Goal: Transaction & Acquisition: Purchase product/service

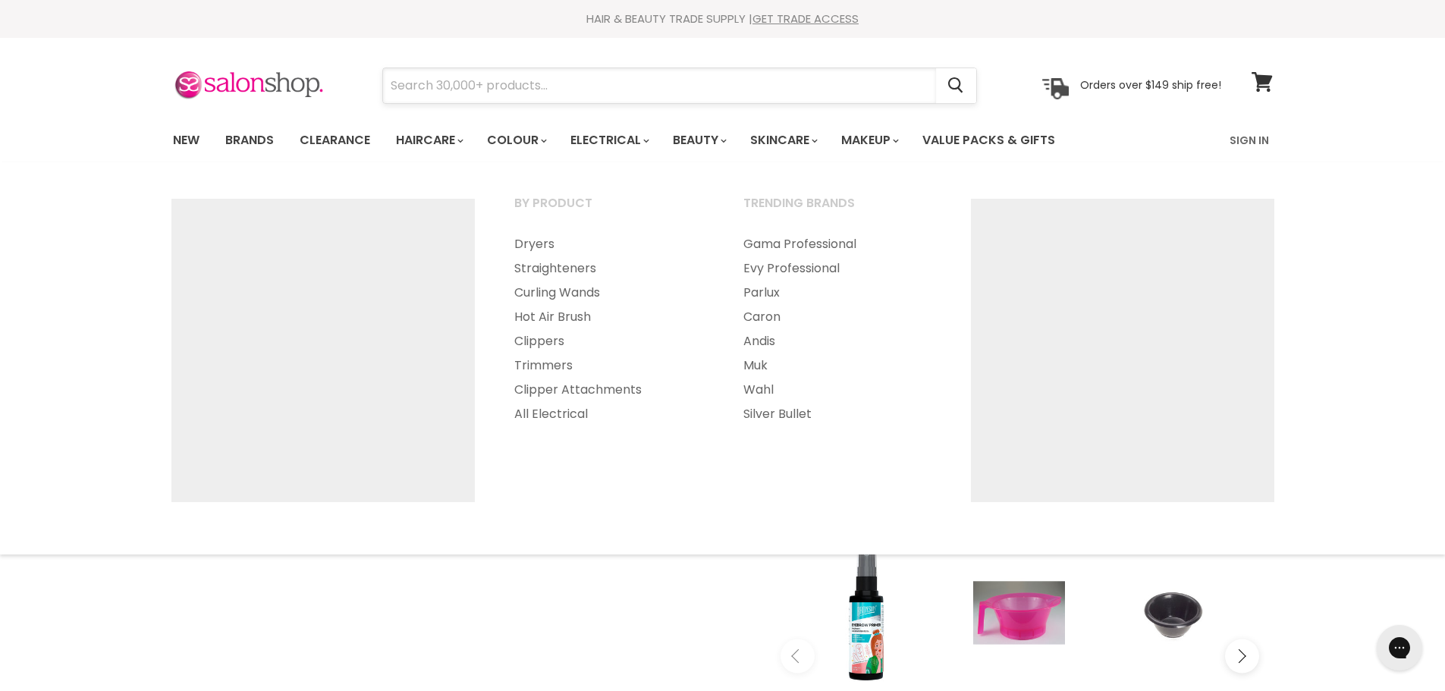
click at [587, 84] on input "Search" at bounding box center [659, 85] width 553 height 35
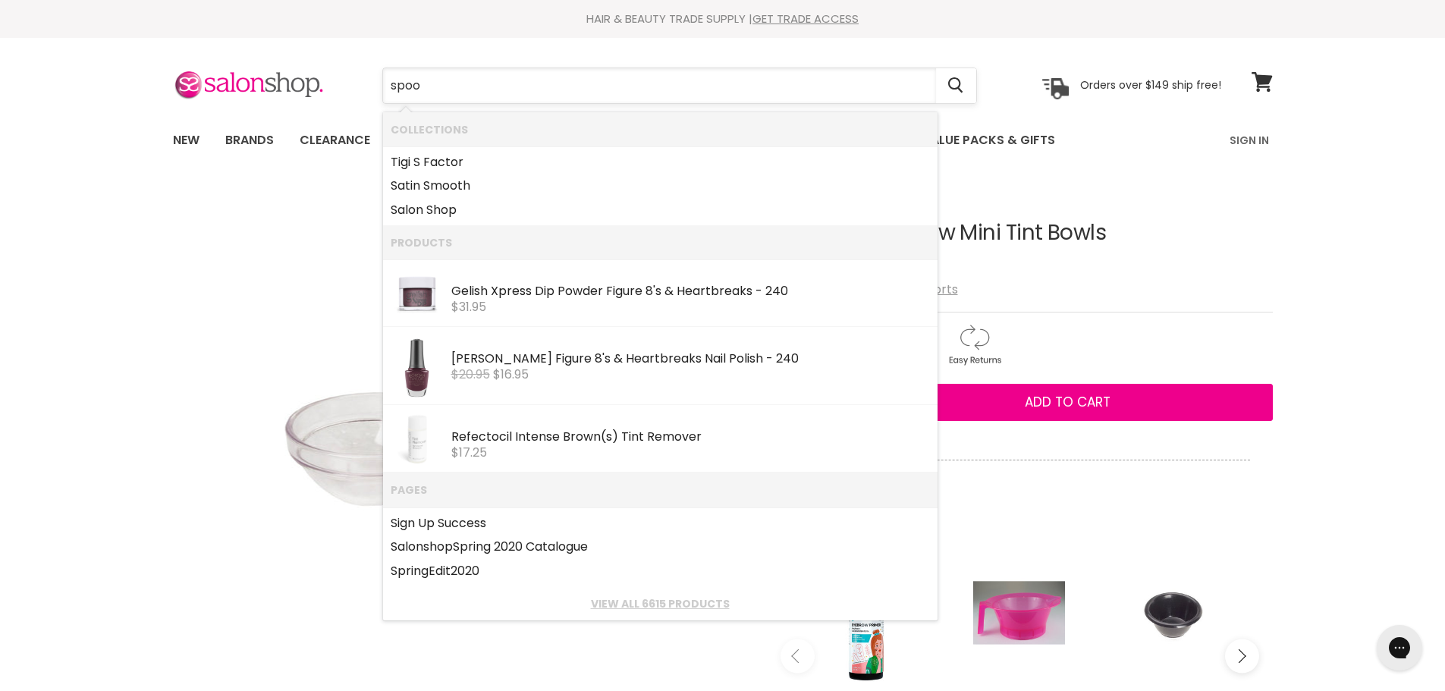
type input "spool"
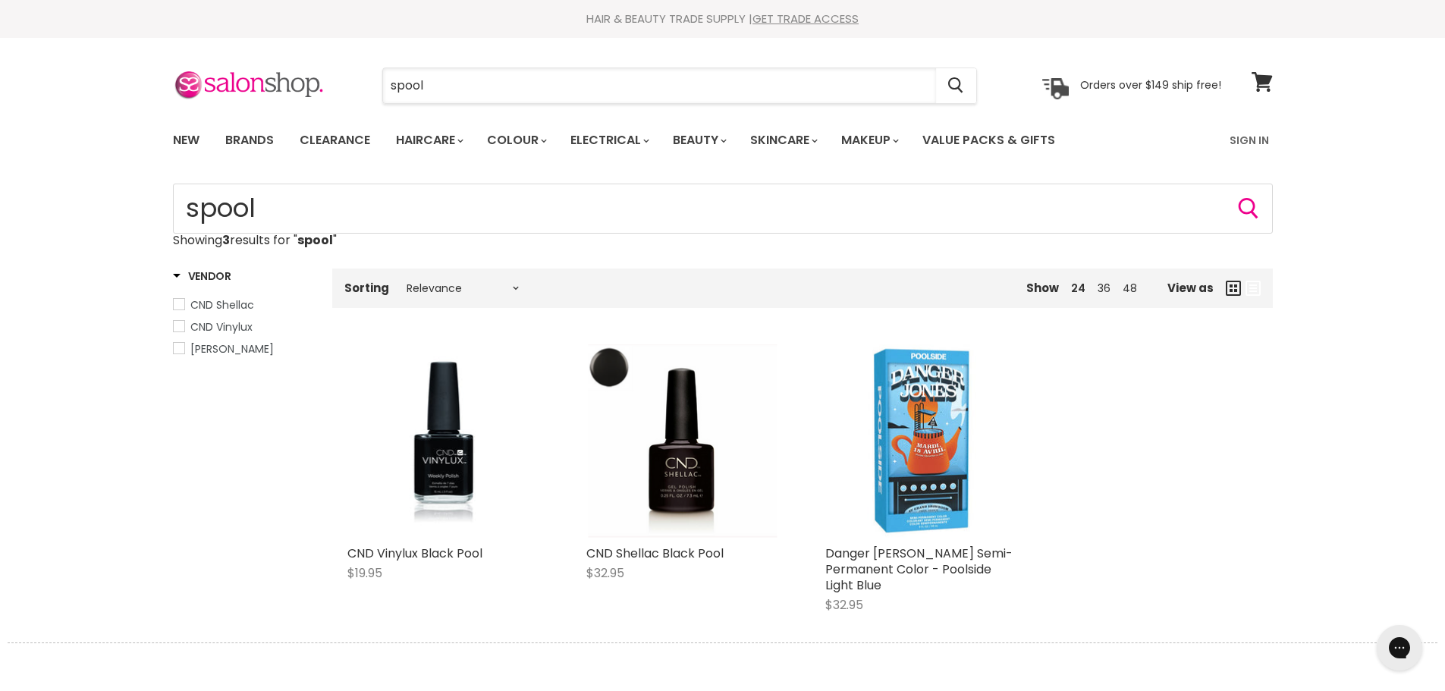
drag, startPoint x: 448, startPoint y: 83, endPoint x: 351, endPoint y: 83, distance: 96.4
click at [351, 83] on div "spool Cancel" at bounding box center [680, 85] width 672 height 35
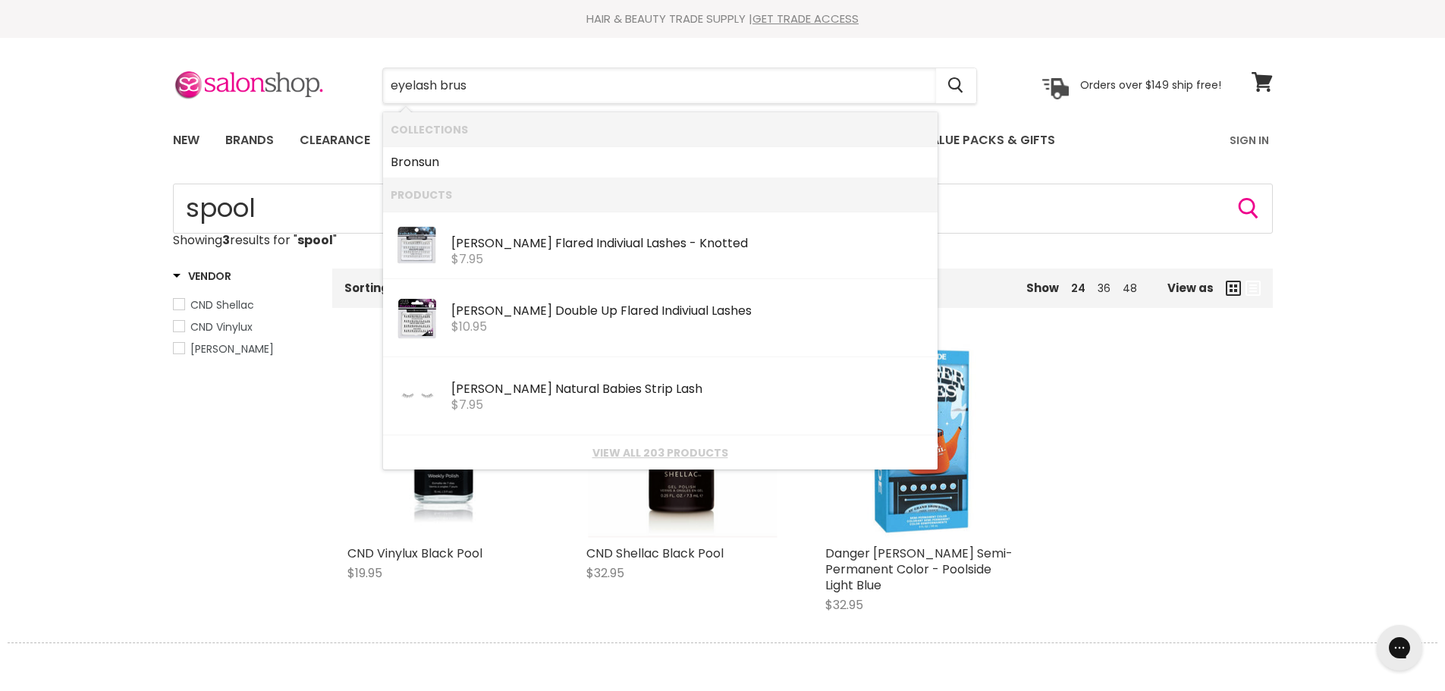
type input "eyelash brush"
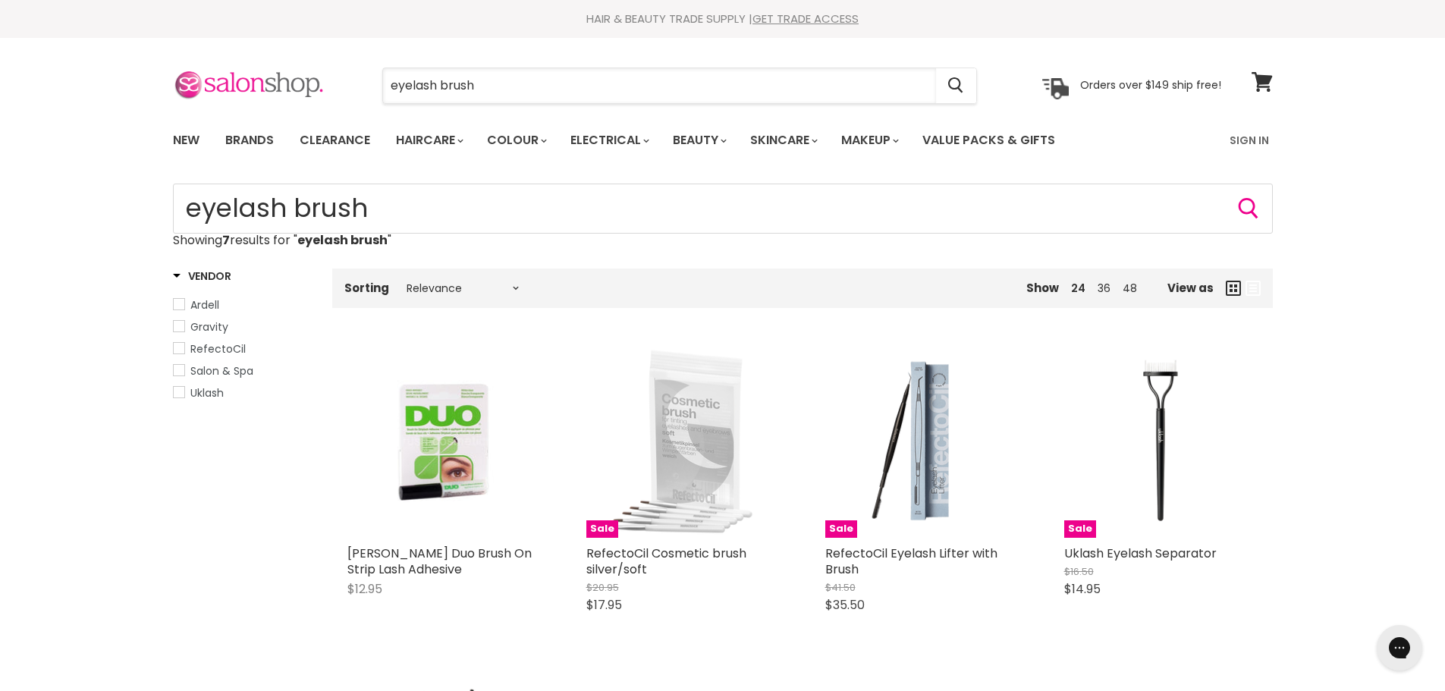
drag, startPoint x: 435, startPoint y: 87, endPoint x: 315, endPoint y: 88, distance: 119.9
click at [315, 88] on div "eyelash brush Cancel Orders over $149 ship free!" at bounding box center [697, 85] width 1049 height 35
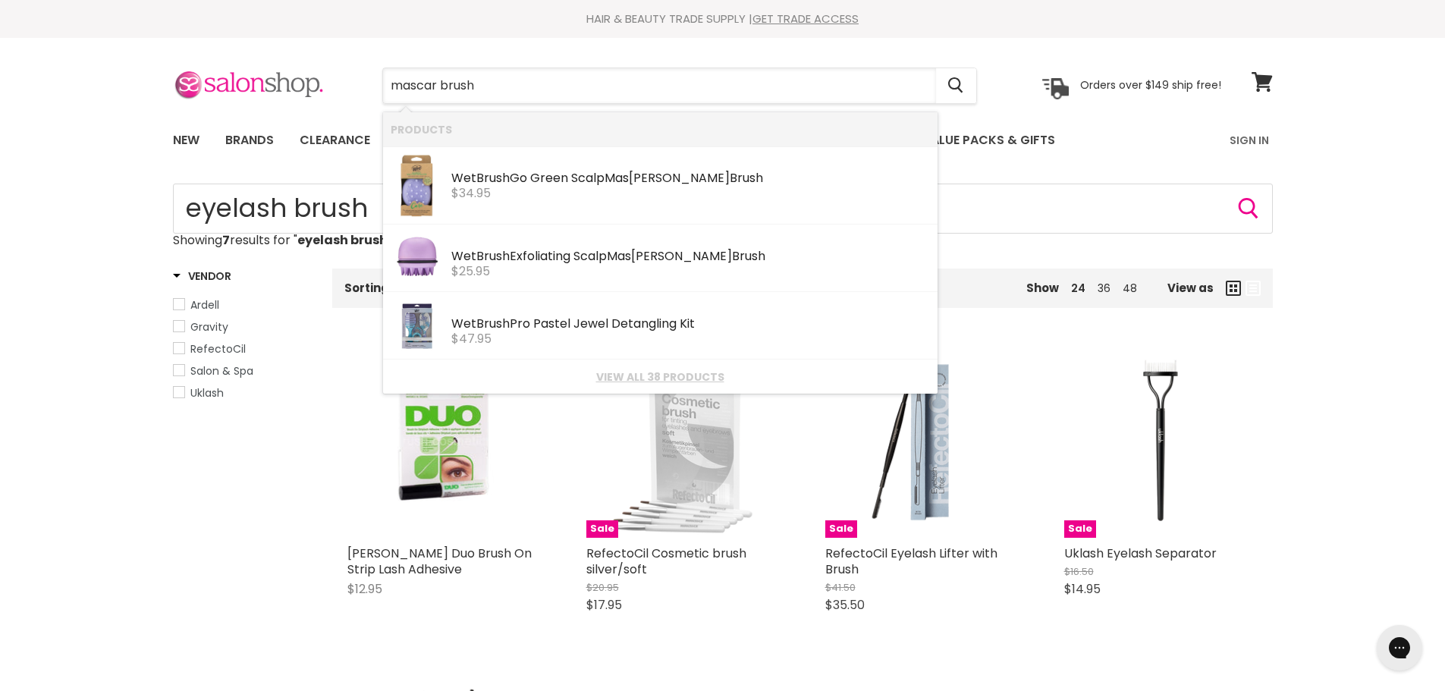
type input "mascara brush"
